Goal: Transaction & Acquisition: Purchase product/service

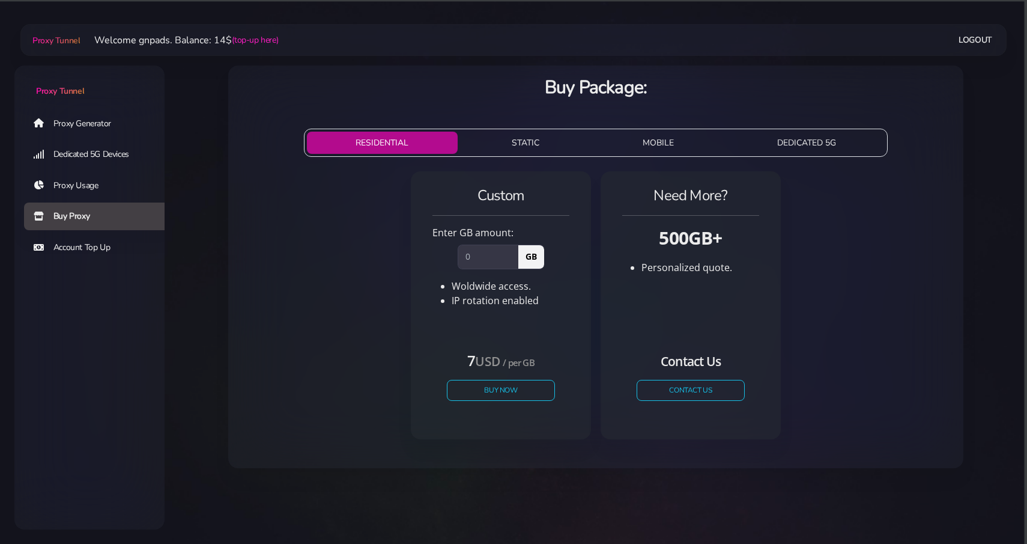
click at [100, 112] on link "Proxy Generator" at bounding box center [99, 123] width 150 height 28
click at [102, 130] on link "Proxy Generator" at bounding box center [99, 123] width 150 height 28
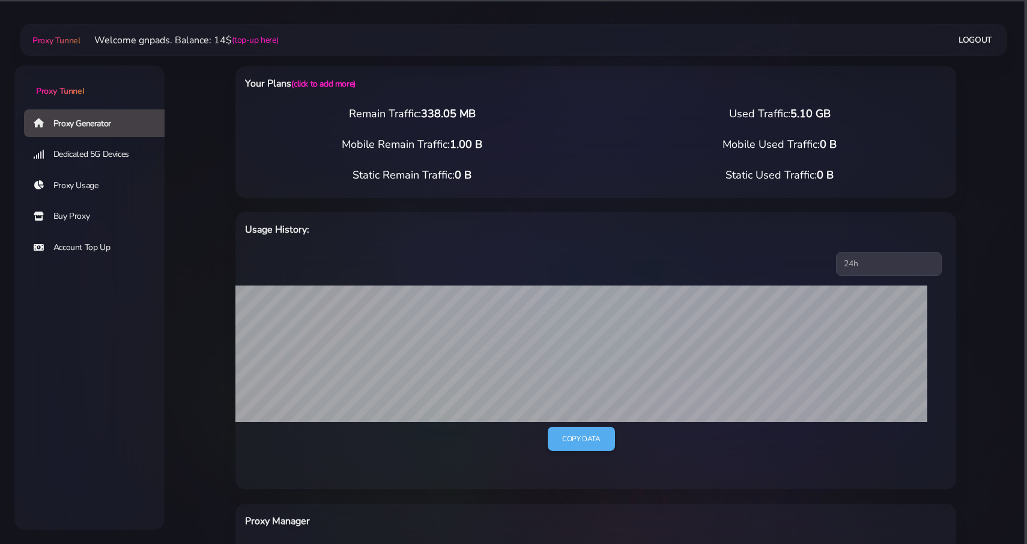
click at [94, 218] on link "Buy Proxy" at bounding box center [99, 216] width 150 height 28
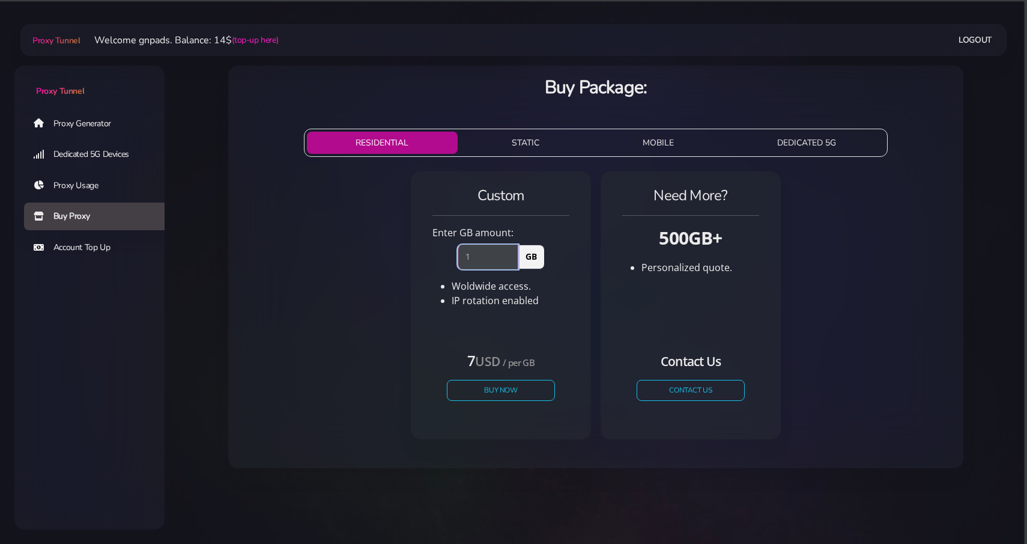
type input "1"
click at [511, 254] on input "1" at bounding box center [488, 257] width 61 height 24
click at [508, 383] on button "Buy Now" at bounding box center [501, 390] width 111 height 21
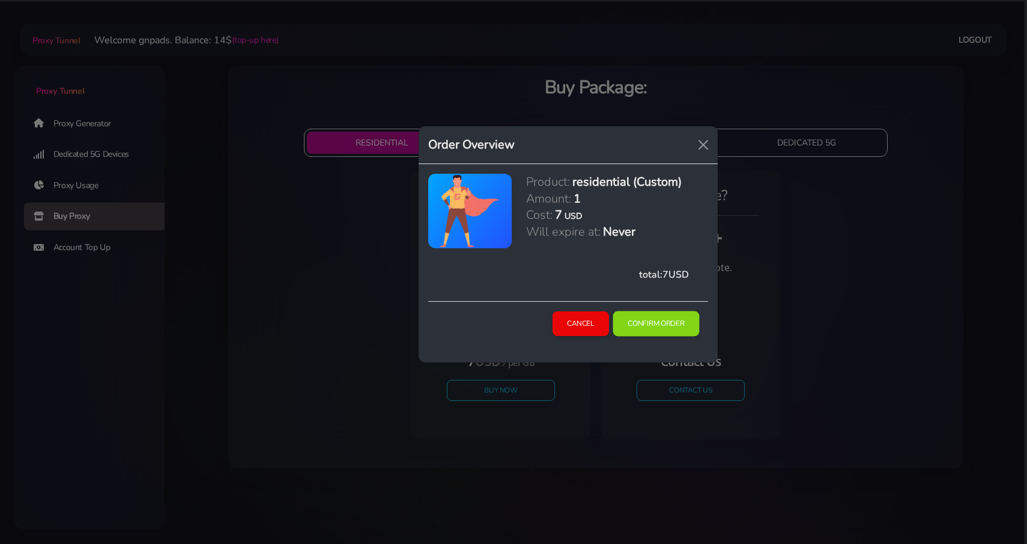
click at [656, 315] on button "Confirm Order" at bounding box center [656, 323] width 87 height 25
